Goal: Find specific page/section: Find specific page/section

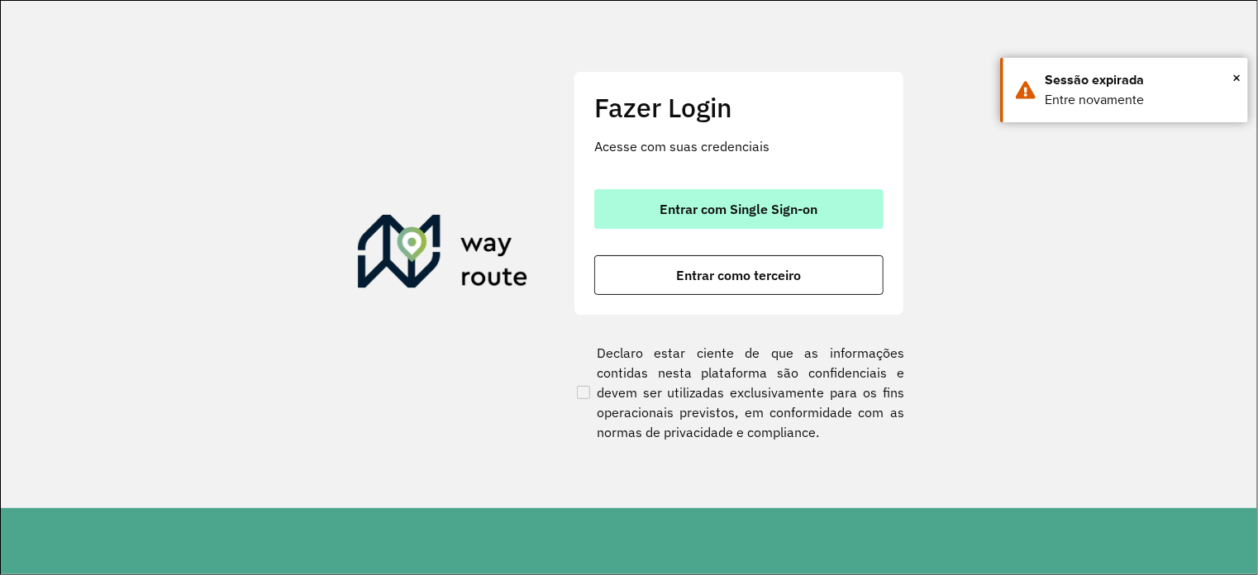
click at [732, 217] on button "Entrar com Single Sign-on" at bounding box center [738, 209] width 289 height 40
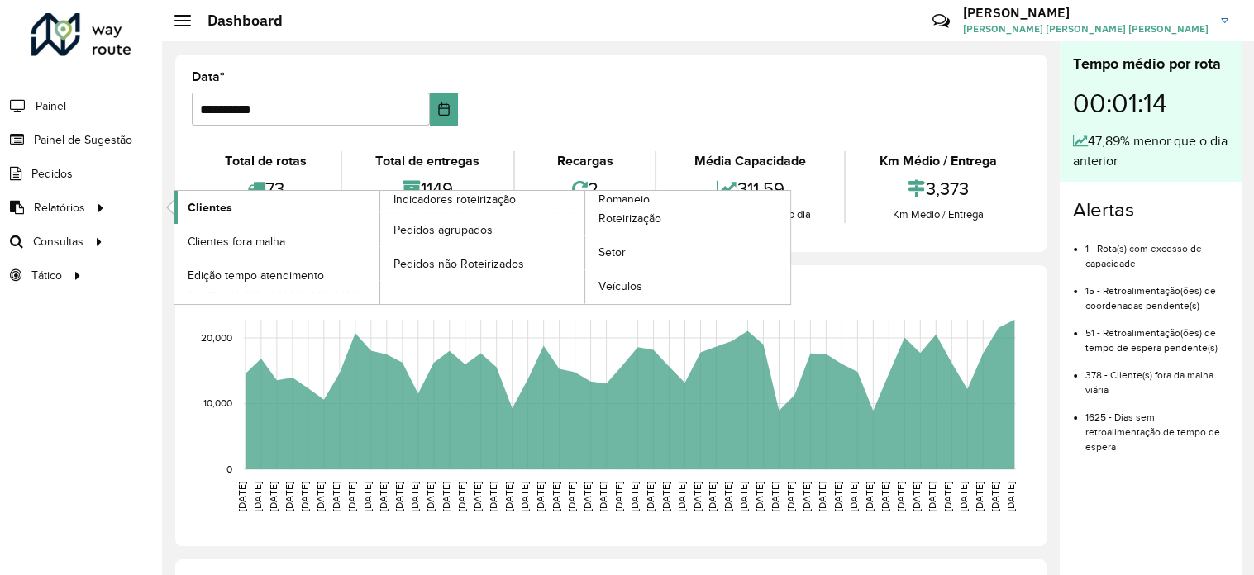
click at [207, 207] on span "Clientes" at bounding box center [210, 207] width 45 height 17
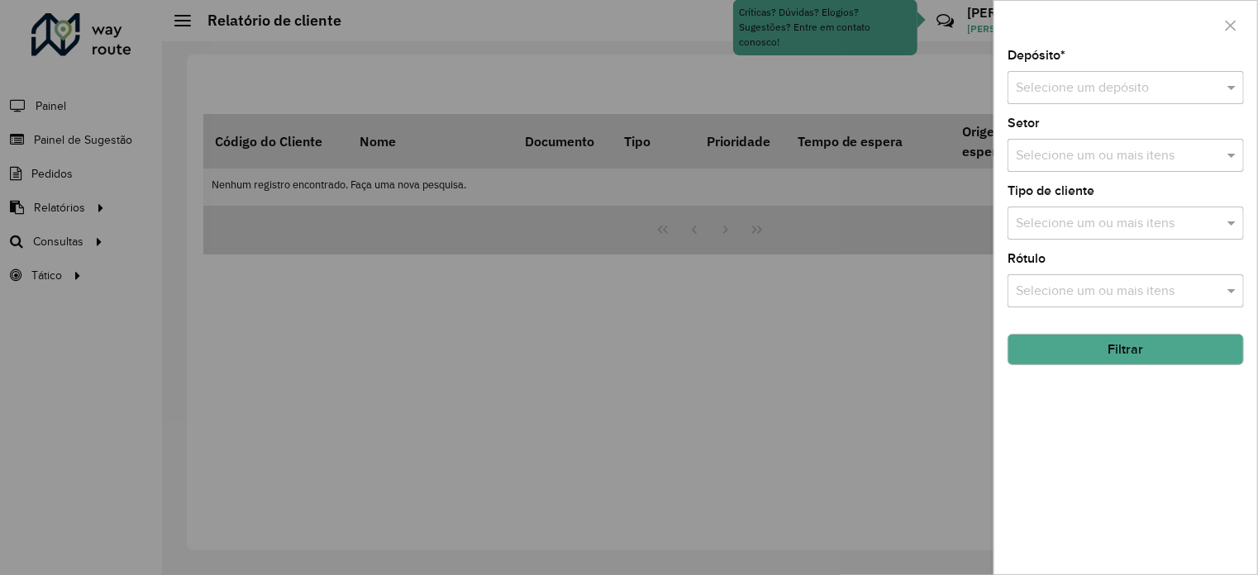
click at [1019, 86] on input "text" at bounding box center [1109, 89] width 187 height 20
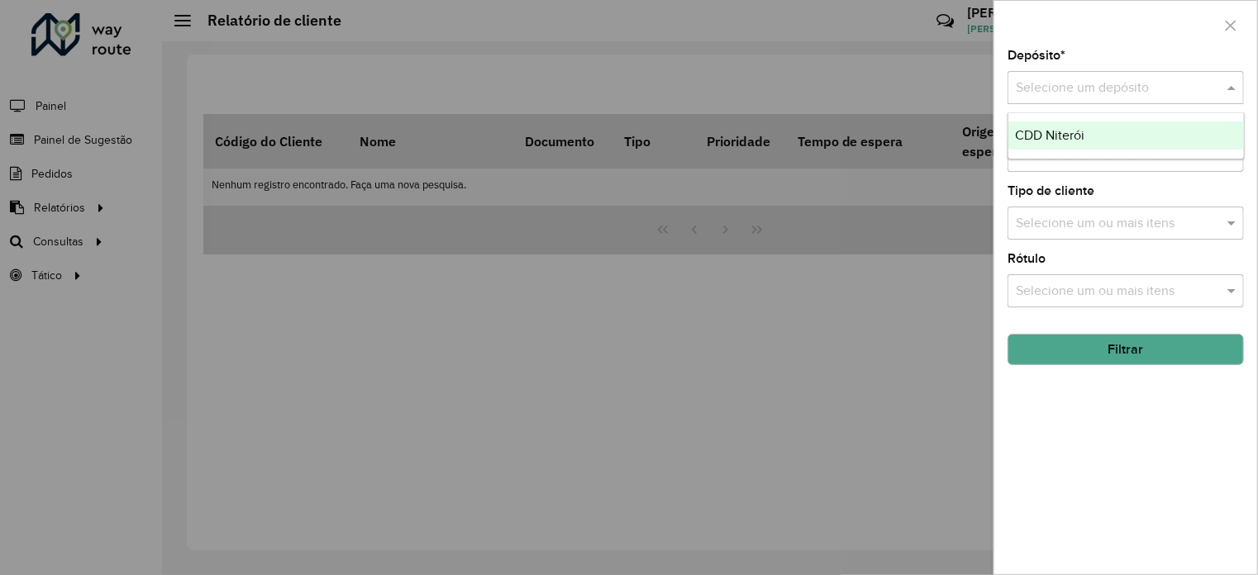
click at [1042, 140] on span "CDD Niterói" at bounding box center [1049, 135] width 69 height 14
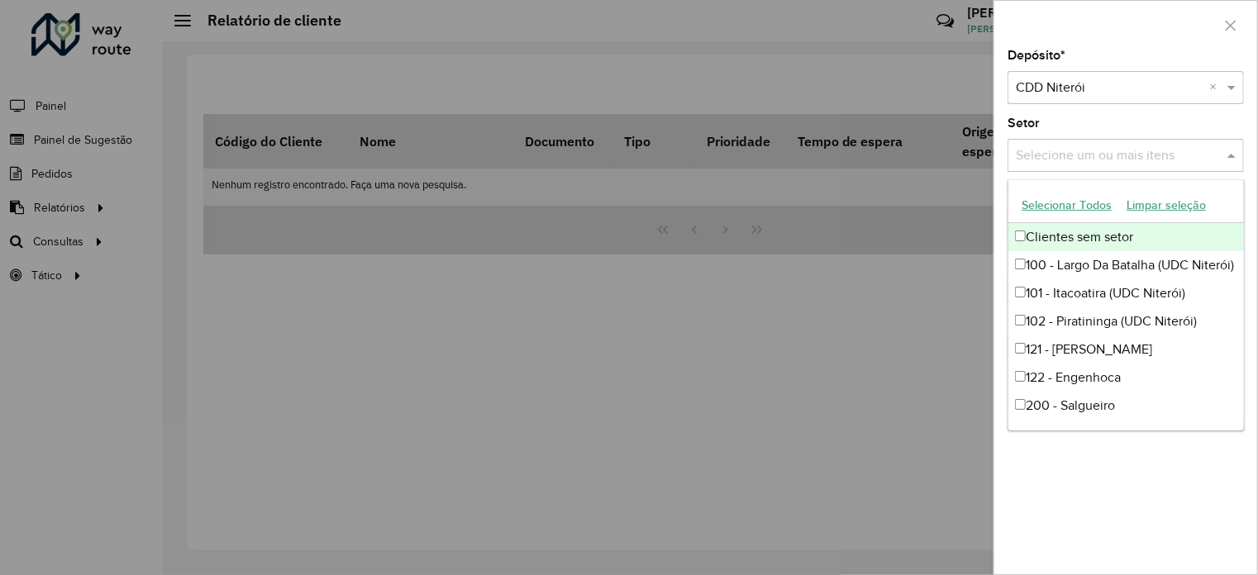
click at [1035, 155] on input "text" at bounding box center [1118, 156] width 212 height 20
click at [1079, 126] on div "Setor Selecione um ou mais itens" at bounding box center [1126, 144] width 236 height 55
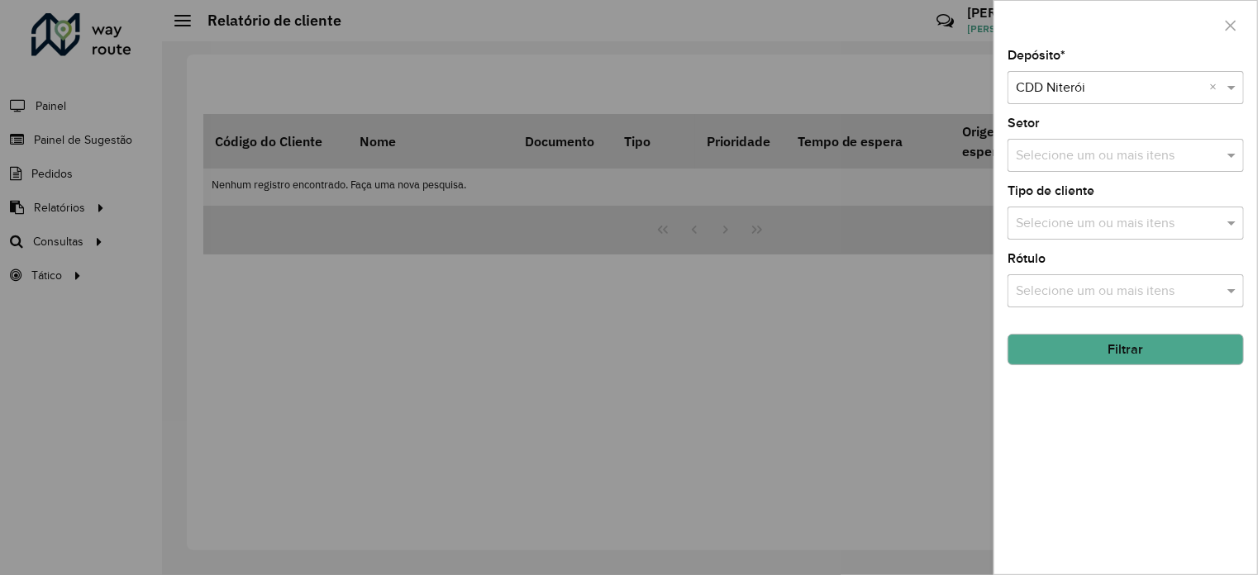
click at [1056, 221] on input "text" at bounding box center [1118, 224] width 212 height 20
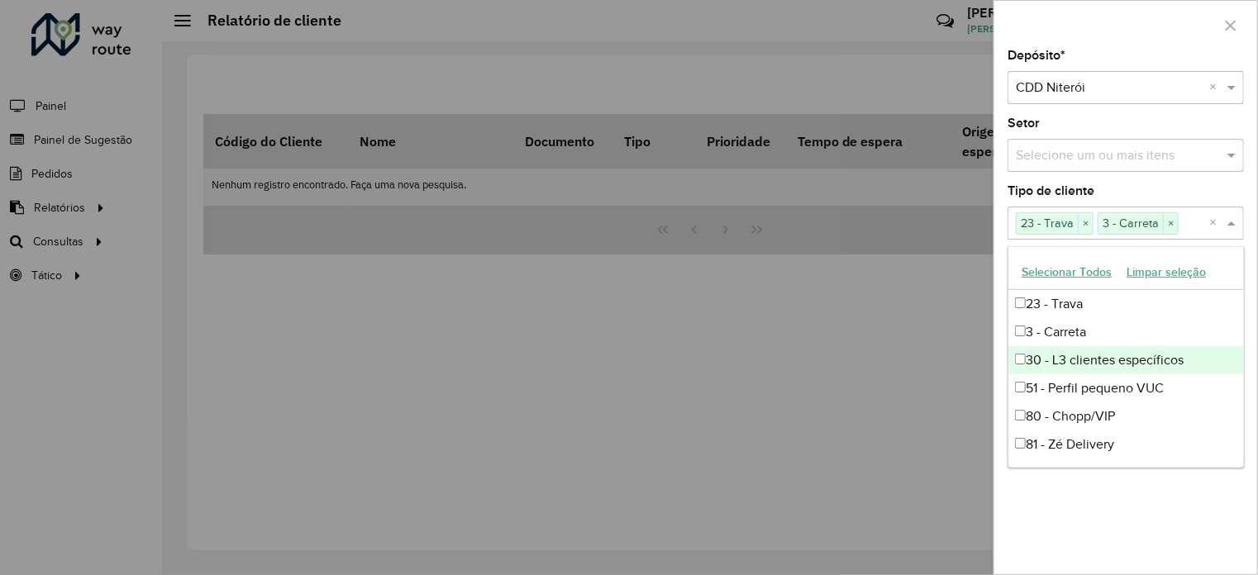
click at [1019, 367] on div "30 - L3 clientes específicos" at bounding box center [1125, 360] width 235 height 28
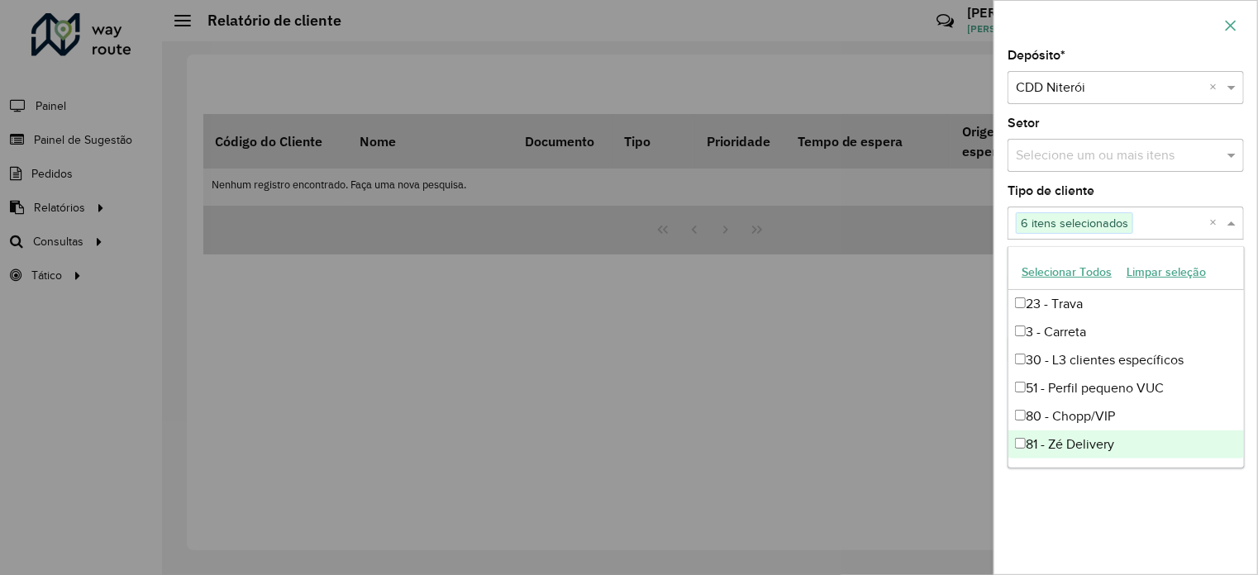
click at [1228, 27] on icon "button" at bounding box center [1231, 25] width 11 height 11
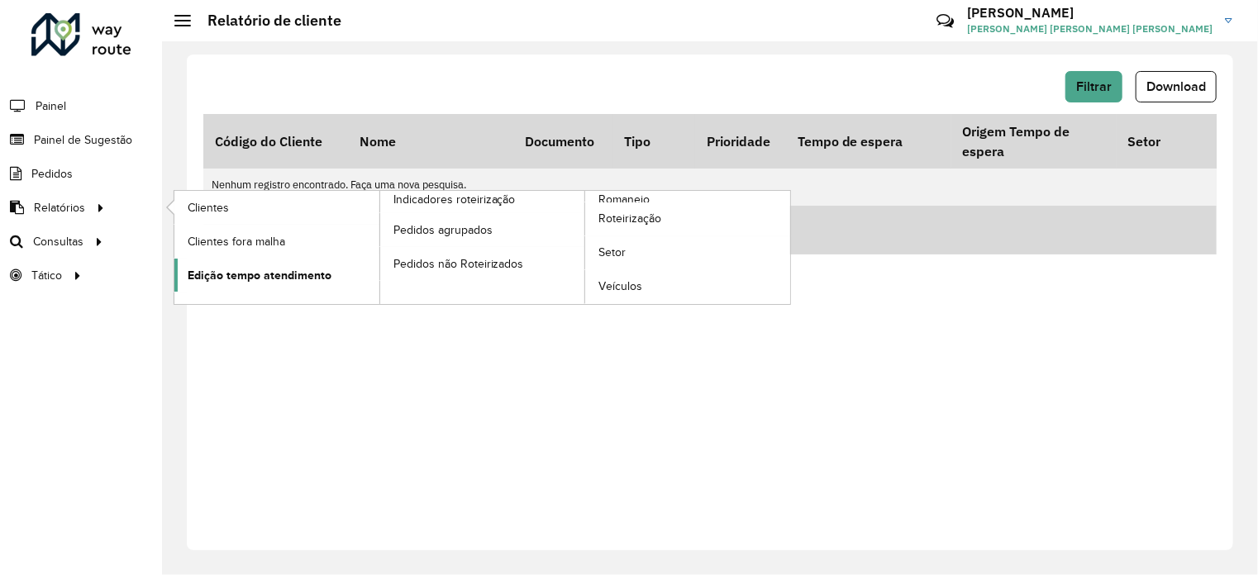
click at [262, 275] on span "Edição tempo atendimento" at bounding box center [260, 275] width 144 height 17
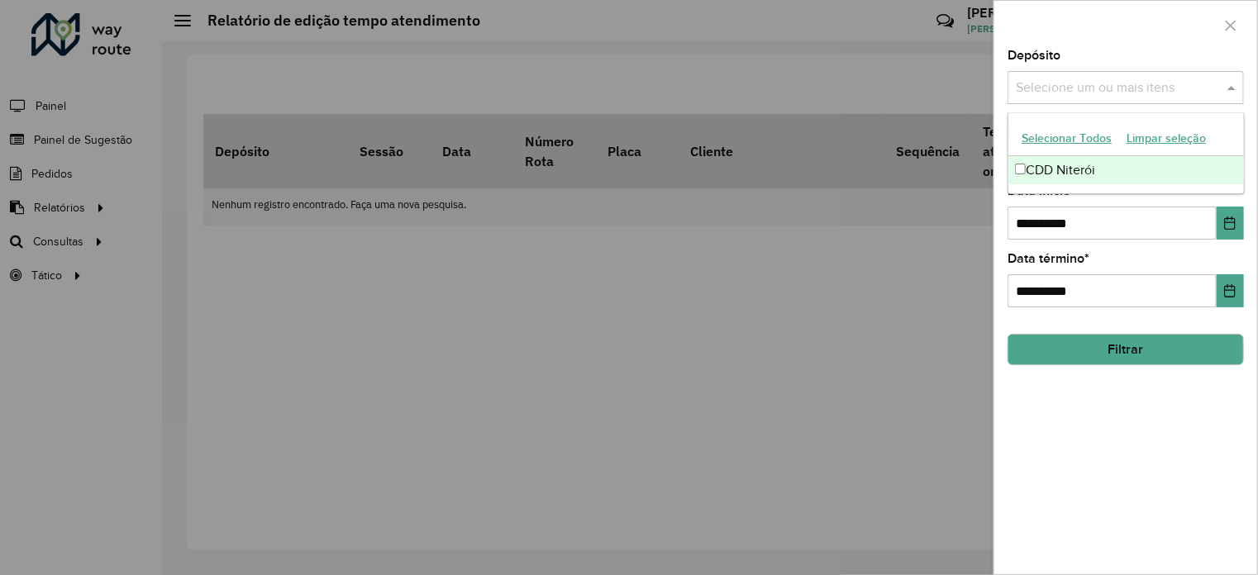
click at [1157, 83] on input "text" at bounding box center [1118, 89] width 212 height 20
click at [923, 253] on div at bounding box center [629, 287] width 1258 height 575
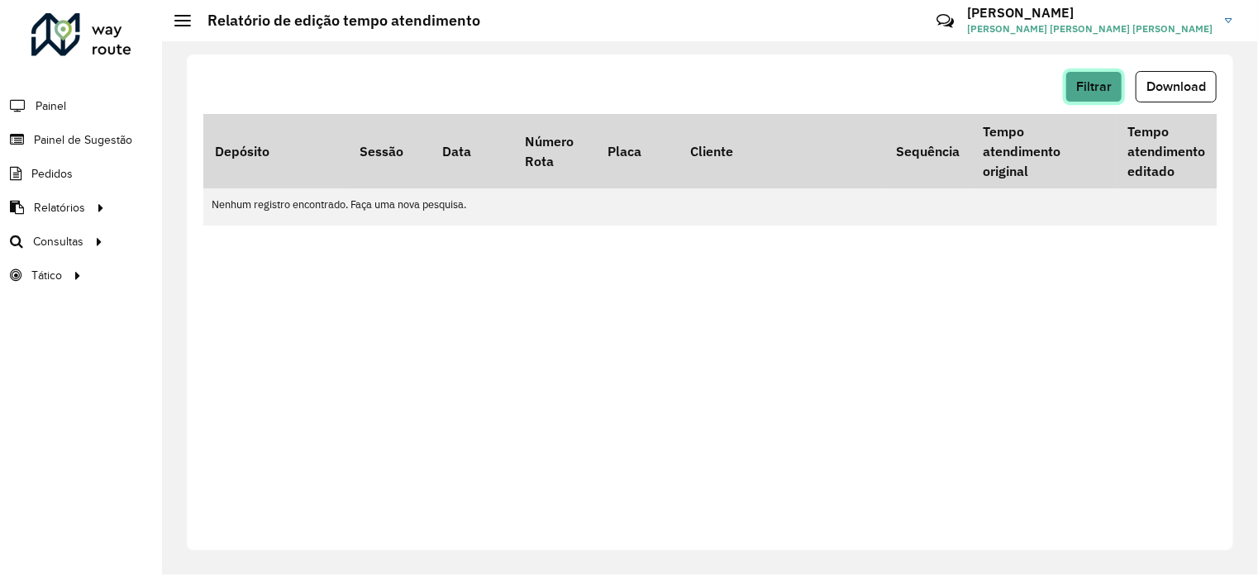
click at [1108, 90] on span "Filtrar" at bounding box center [1094, 86] width 36 height 14
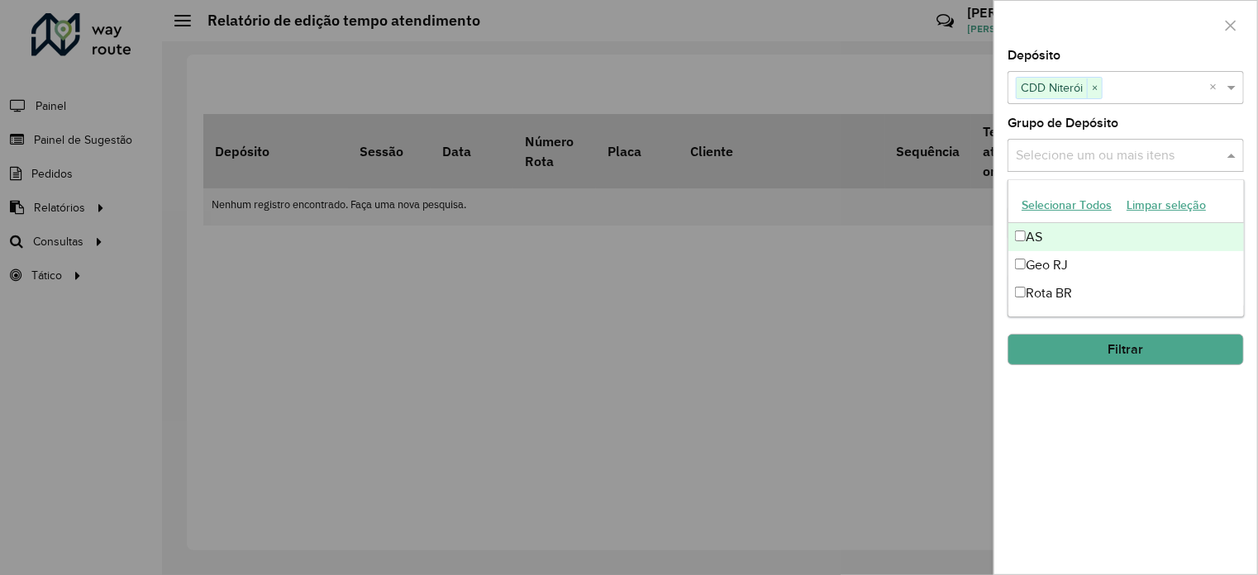
click at [1060, 152] on input "text" at bounding box center [1118, 156] width 212 height 20
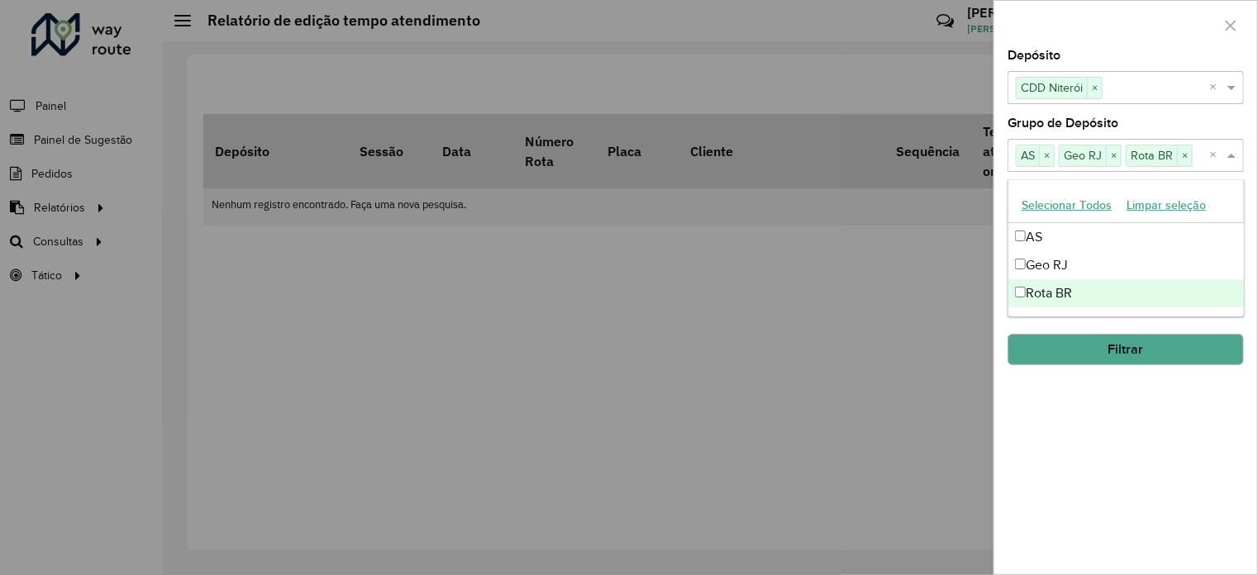
click at [1070, 353] on button "Filtrar" at bounding box center [1126, 349] width 236 height 31
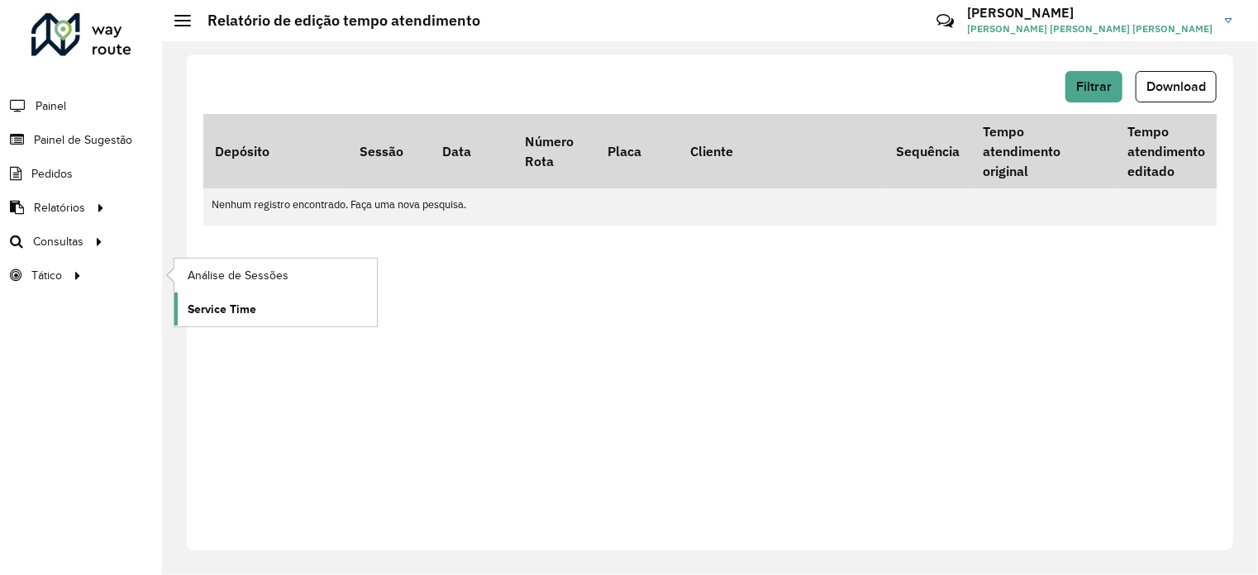
click at [214, 308] on span "Service Time" at bounding box center [222, 309] width 69 height 17
